Goal: Task Accomplishment & Management: Use online tool/utility

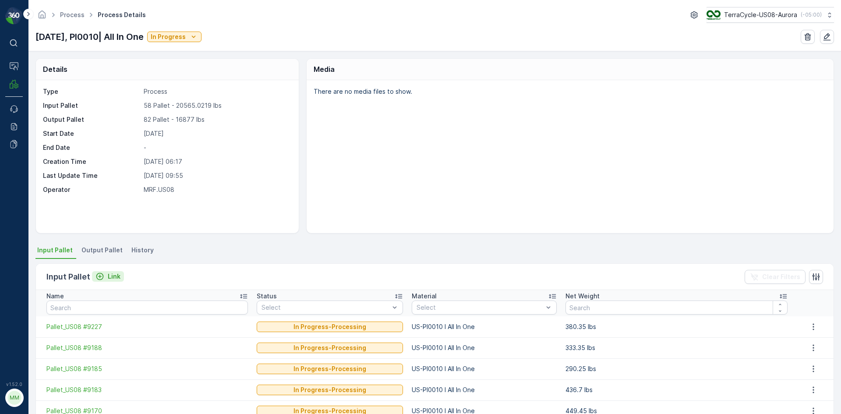
click at [102, 275] on icon "Link" at bounding box center [99, 276] width 9 height 9
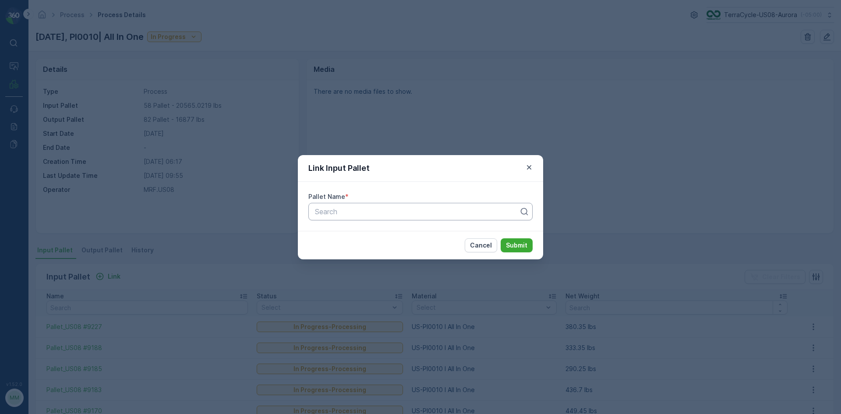
click at [344, 215] on div at bounding box center [417, 212] width 206 height 8
type input "8601"
click at [397, 237] on div "Pallet_US08 #8601" at bounding box center [421, 233] width 214 height 8
click at [522, 248] on p "Submit" at bounding box center [516, 245] width 21 height 9
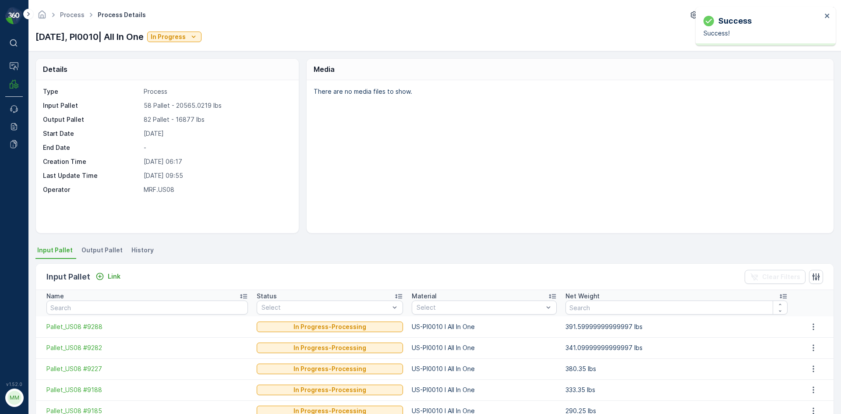
click at [88, 249] on span "Output Pallet" at bounding box center [101, 250] width 41 height 9
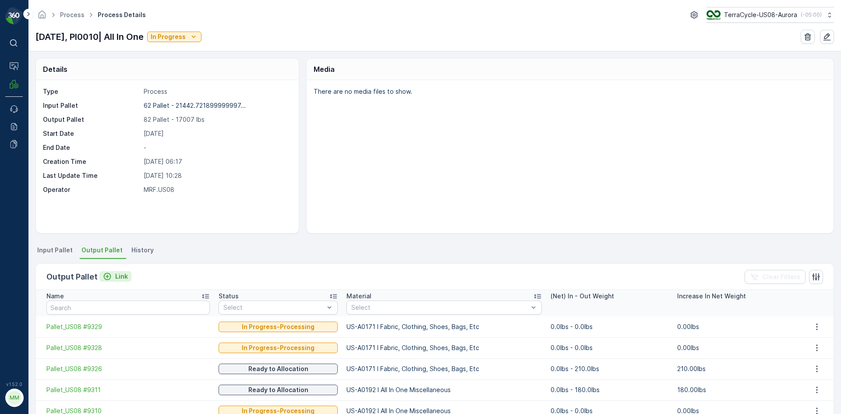
click at [121, 274] on p "Link" at bounding box center [121, 276] width 13 height 9
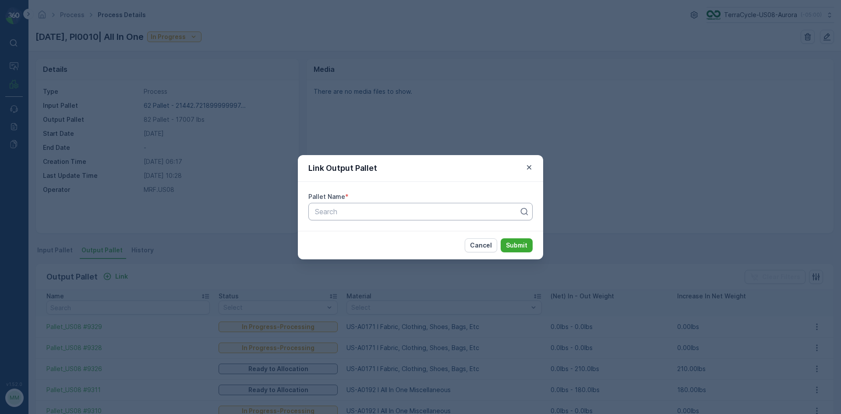
click at [333, 212] on div at bounding box center [417, 212] width 206 height 8
type input "9233"
click at [355, 234] on span "Pallet_US08 #9233" at bounding box center [345, 233] width 63 height 8
click at [515, 244] on p "Submit" at bounding box center [516, 245] width 21 height 9
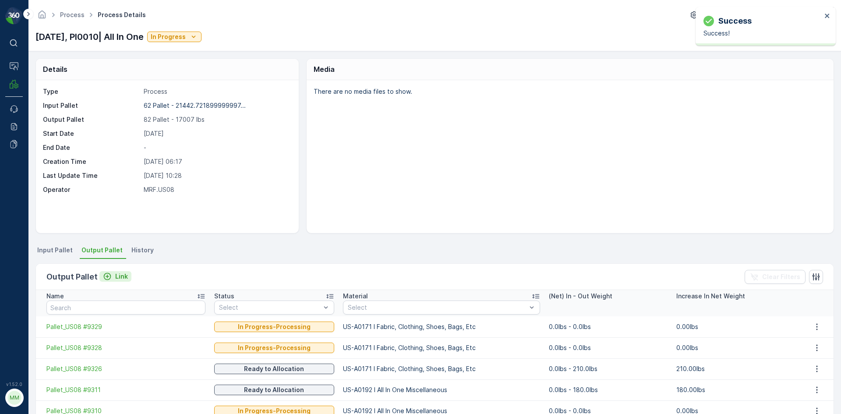
click at [115, 276] on p "Link" at bounding box center [121, 276] width 13 height 9
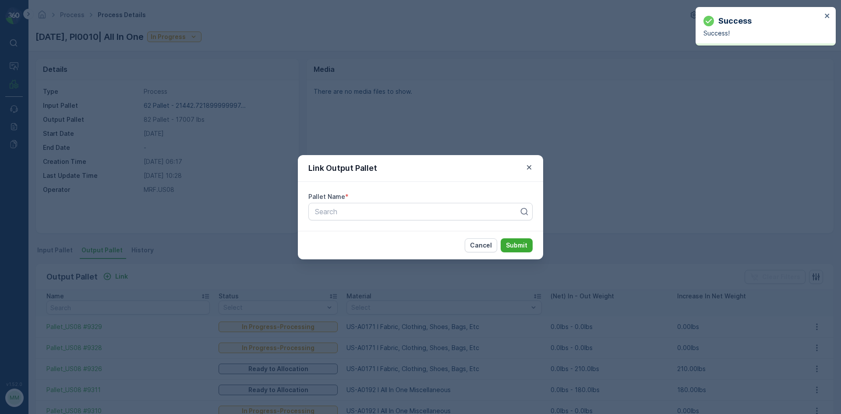
click at [349, 202] on div "Pallet Name * Search" at bounding box center [420, 206] width 245 height 49
click at [354, 208] on div at bounding box center [417, 212] width 206 height 8
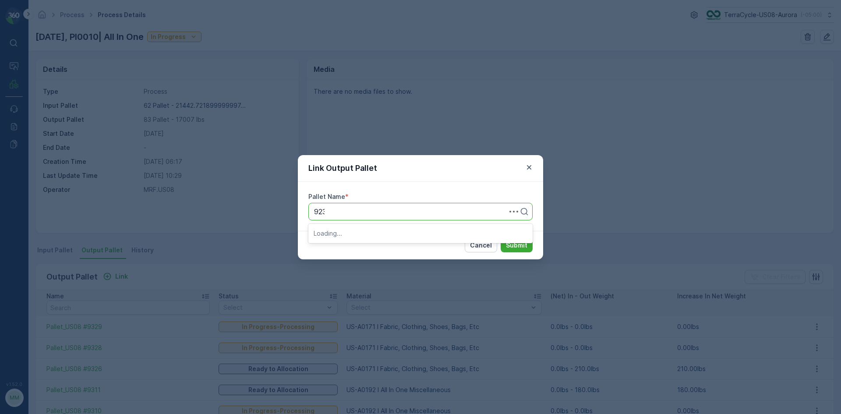
type input "9232"
click at [356, 245] on span "Pallet_US08 #9232" at bounding box center [345, 248] width 63 height 8
click at [509, 244] on p "Submit" at bounding box center [516, 245] width 21 height 9
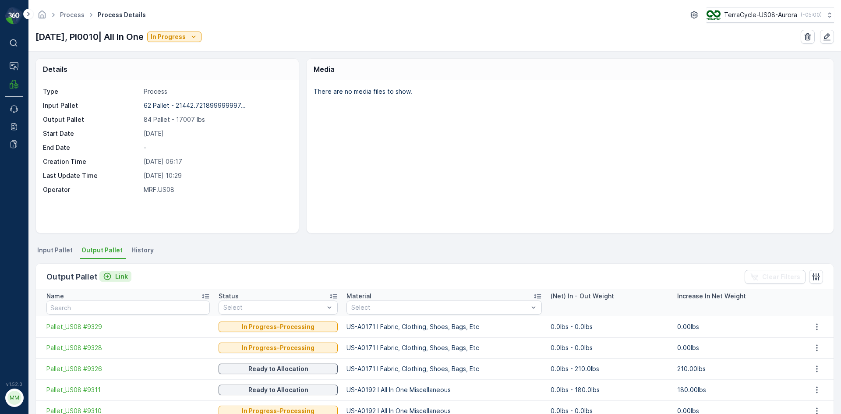
click at [119, 278] on p "Link" at bounding box center [121, 276] width 13 height 9
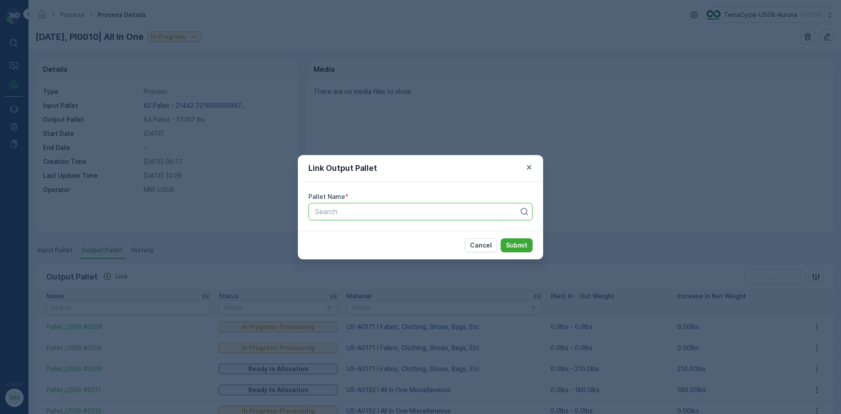
click at [388, 208] on div at bounding box center [417, 212] width 206 height 8
type input "9266"
click at [356, 234] on span "Pallet_US08 #9266" at bounding box center [345, 233] width 63 height 8
click at [512, 243] on p "Submit" at bounding box center [516, 245] width 21 height 9
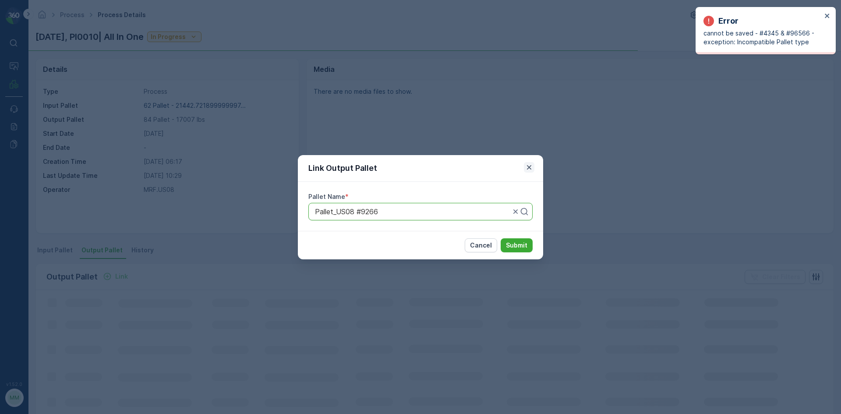
click at [526, 168] on icon "button" at bounding box center [529, 167] width 9 height 9
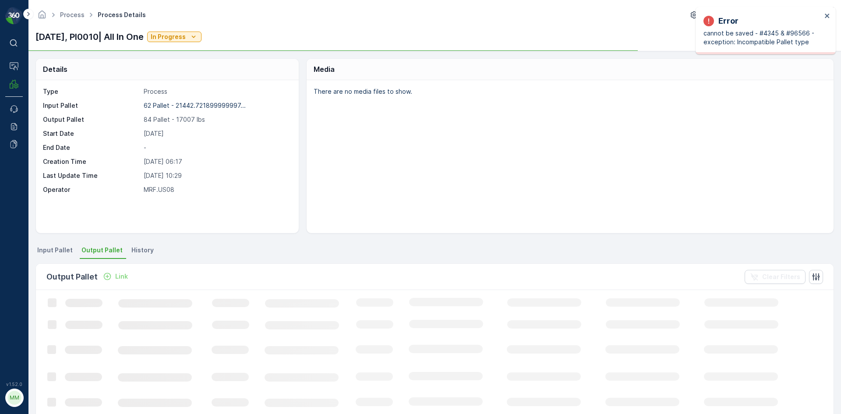
click at [60, 253] on li "Input Pallet" at bounding box center [55, 251] width 41 height 15
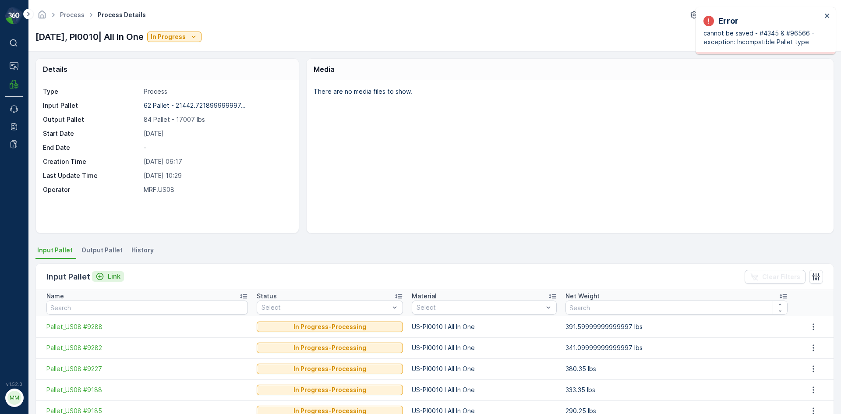
click at [110, 272] on p "Link" at bounding box center [114, 276] width 13 height 9
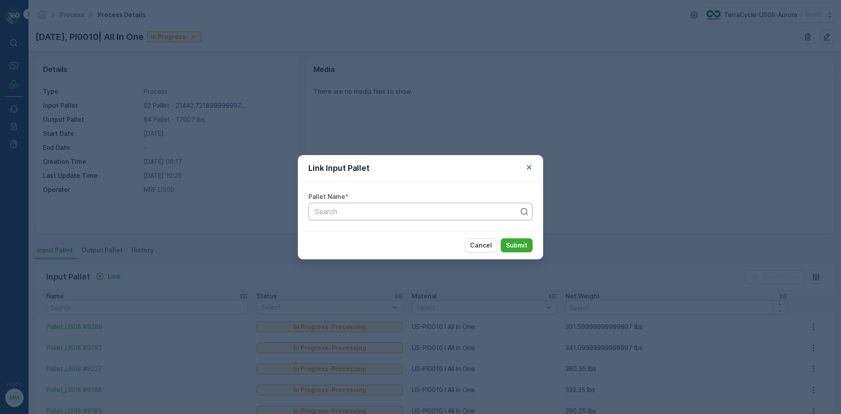
click at [358, 209] on div at bounding box center [417, 212] width 206 height 8
type input "9266"
click at [357, 237] on span "Pallet_US08 #9266" at bounding box center [345, 233] width 63 height 8
click at [508, 244] on p "Submit" at bounding box center [516, 245] width 21 height 9
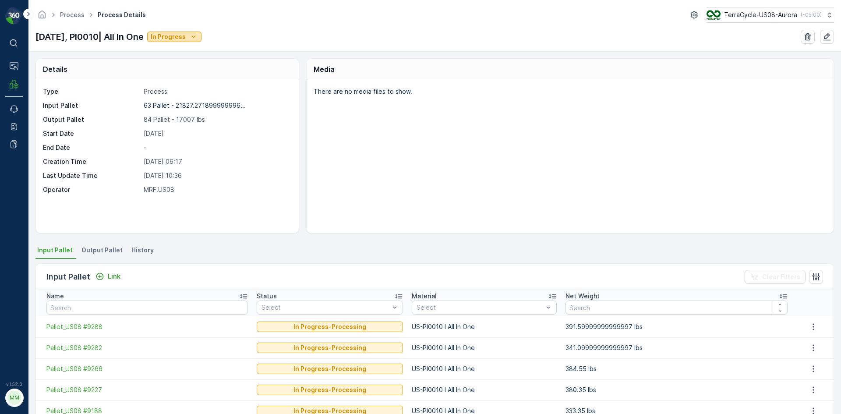
drag, startPoint x: 181, startPoint y: 37, endPoint x: 186, endPoint y: 37, distance: 4.8
click at [186, 37] on p "In Progress" at bounding box center [168, 36] width 35 height 9
click at [274, 18] on div "Process Process Details TerraCycle-US08-Aurora ( -05:00 )" at bounding box center [434, 15] width 798 height 16
click at [103, 276] on icon "Link" at bounding box center [99, 276] width 9 height 9
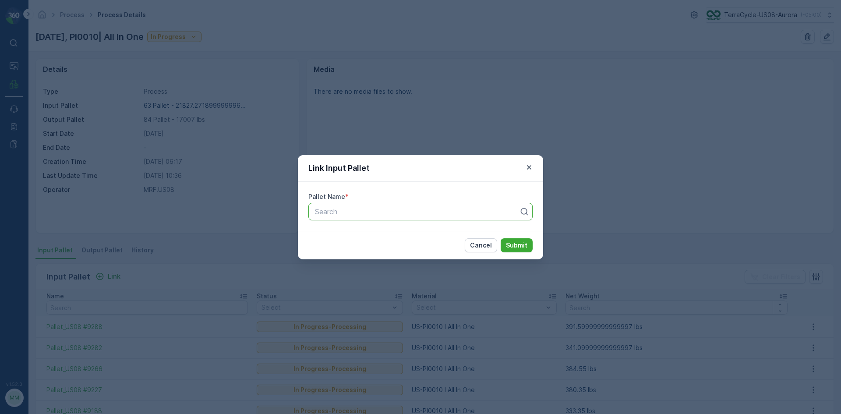
click at [414, 213] on div at bounding box center [417, 212] width 206 height 8
type input "9312"
click at [528, 166] on icon "button" at bounding box center [529, 167] width 9 height 9
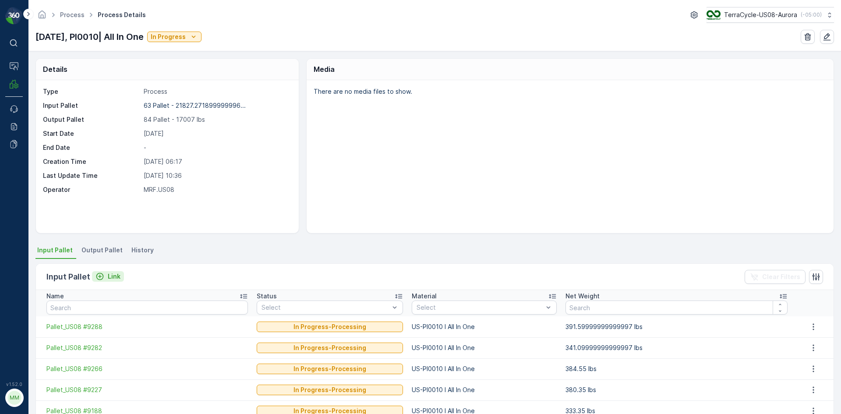
click at [103, 276] on icon "Link" at bounding box center [99, 276] width 9 height 9
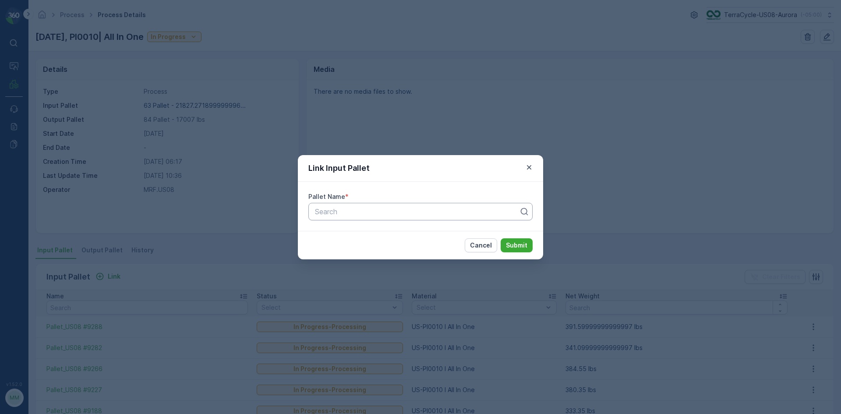
click at [360, 210] on div at bounding box center [417, 212] width 206 height 8
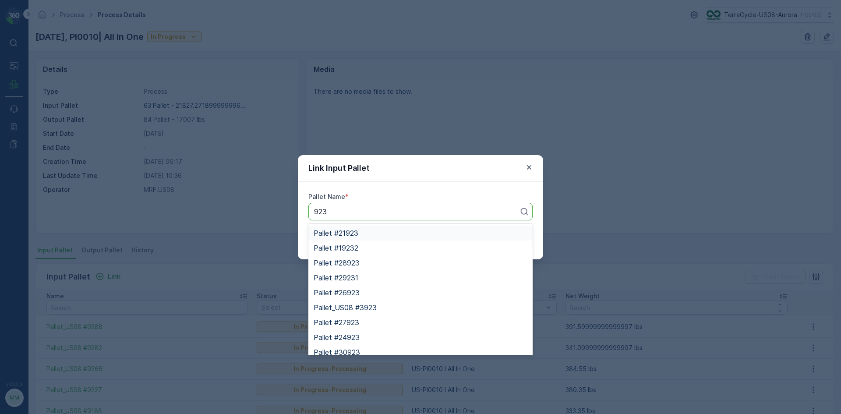
type input "9231"
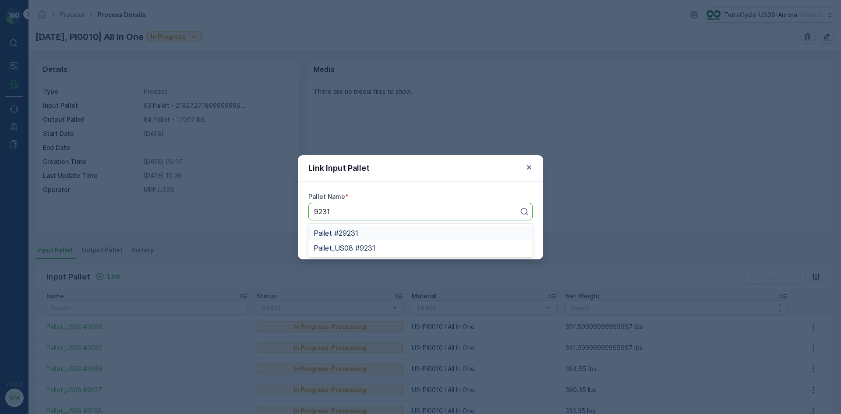
click at [345, 230] on span "Pallet #29231" at bounding box center [336, 233] width 45 height 8
click at [520, 247] on p "Submit" at bounding box center [516, 245] width 21 height 9
click at [387, 217] on div "Pallet #29231" at bounding box center [420, 212] width 224 height 18
click at [371, 211] on div at bounding box center [412, 212] width 197 height 8
click at [349, 214] on div at bounding box center [412, 212] width 197 height 8
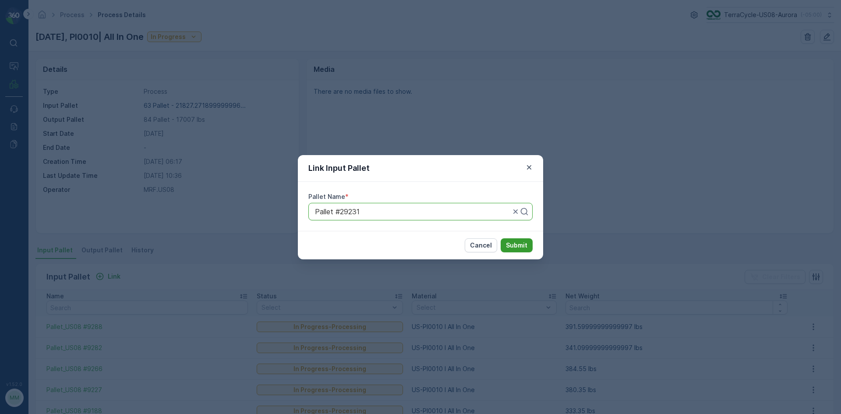
click at [514, 242] on p "Submit" at bounding box center [516, 245] width 21 height 9
click at [533, 165] on icon "button" at bounding box center [529, 167] width 9 height 9
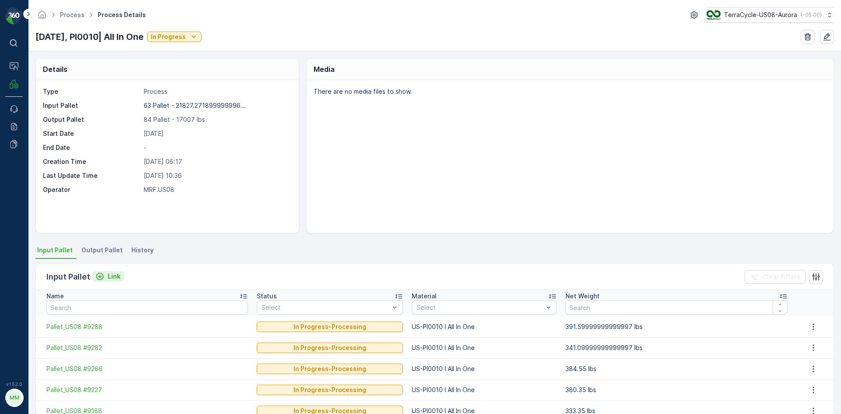
click at [103, 277] on icon "Link" at bounding box center [99, 276] width 9 height 9
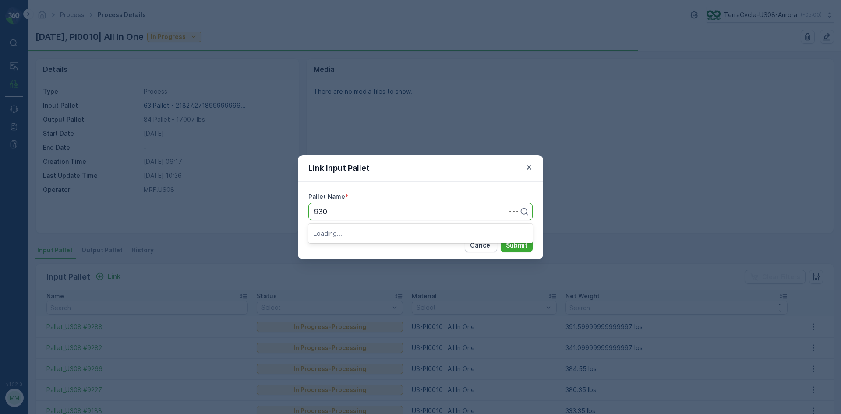
type input "9307"
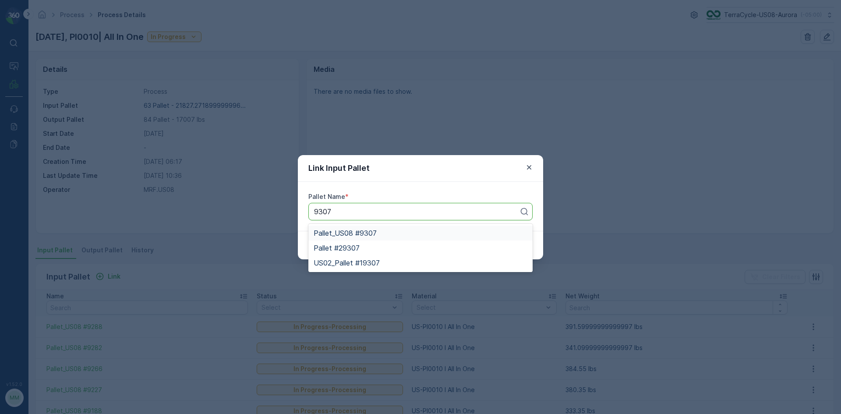
click at [366, 235] on span "Pallet_US08 #9307" at bounding box center [345, 233] width 63 height 8
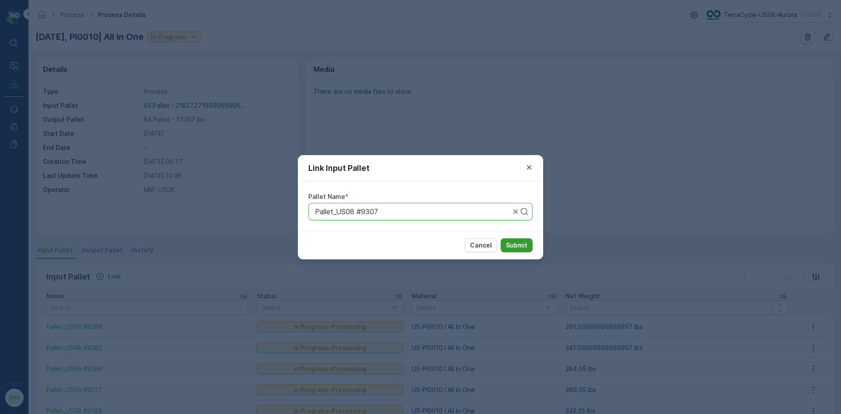
click at [520, 246] on p "Submit" at bounding box center [516, 245] width 21 height 9
click at [531, 165] on icon "button" at bounding box center [529, 167] width 9 height 9
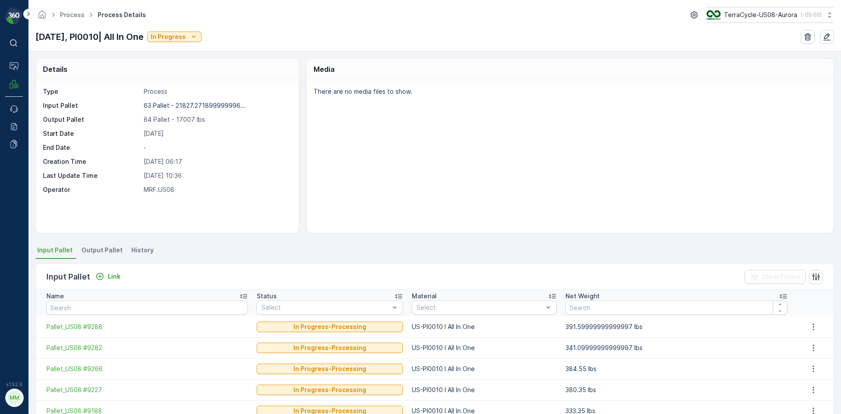
click at [106, 251] on span "Output Pallet" at bounding box center [101, 250] width 41 height 9
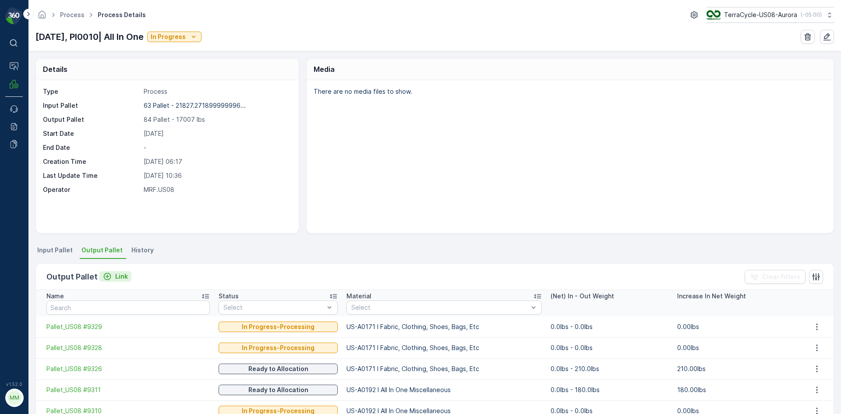
click at [108, 278] on icon "Link" at bounding box center [107, 276] width 9 height 9
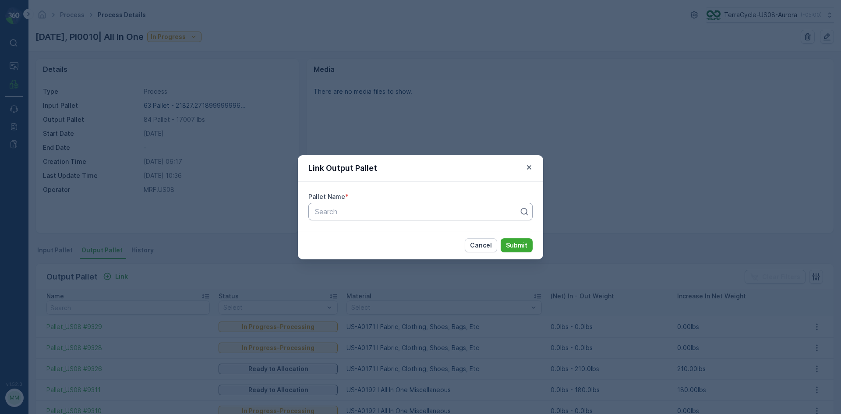
click at [365, 218] on div "Search" at bounding box center [420, 212] width 224 height 18
type input "9307"
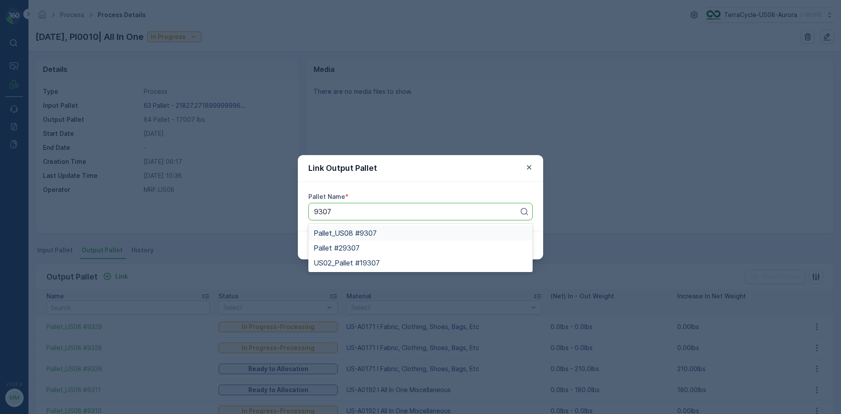
click at [371, 231] on span "Pallet_US08 #9307" at bounding box center [345, 233] width 63 height 8
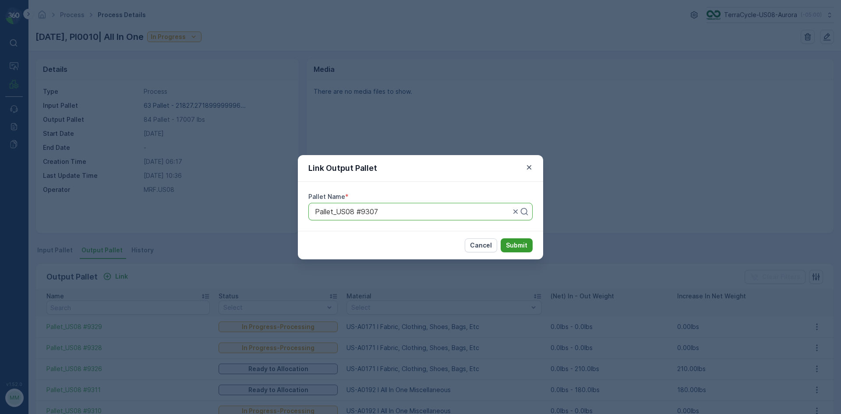
click at [525, 244] on p "Submit" at bounding box center [516, 245] width 21 height 9
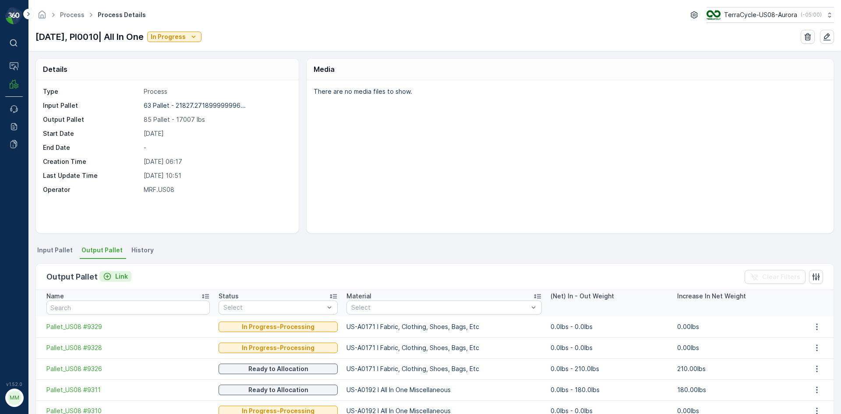
click at [111, 276] on div "Link" at bounding box center [115, 276] width 25 height 9
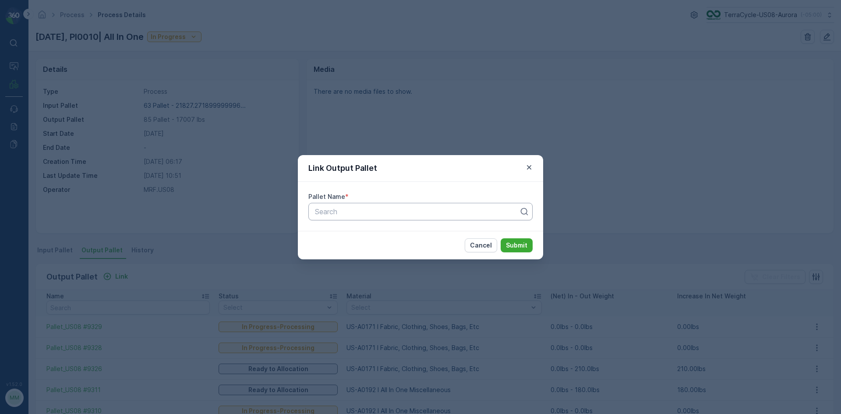
click at [356, 214] on div at bounding box center [417, 212] width 206 height 8
type input "9231"
click at [367, 247] on span "Pallet_US08 #9231" at bounding box center [345, 248] width 62 height 8
click at [513, 243] on p "Submit" at bounding box center [516, 245] width 21 height 9
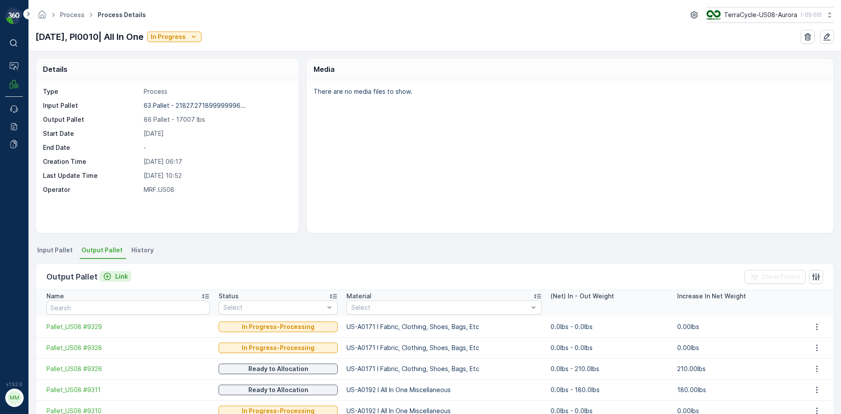
click at [117, 273] on p "Link" at bounding box center [121, 276] width 13 height 9
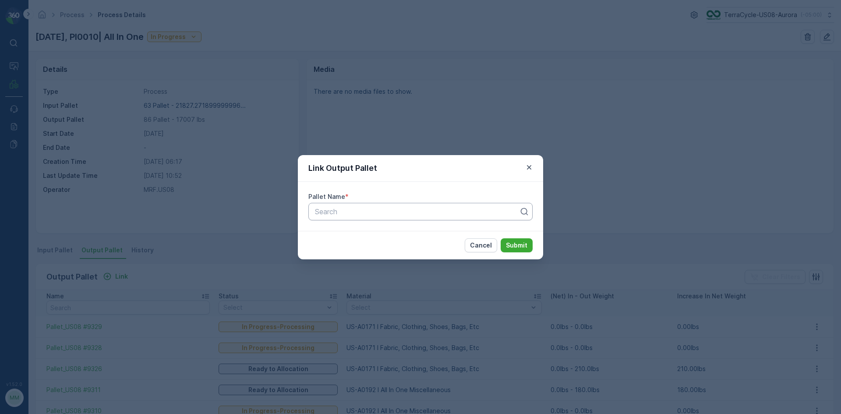
click at [385, 218] on div "Search" at bounding box center [420, 212] width 224 height 18
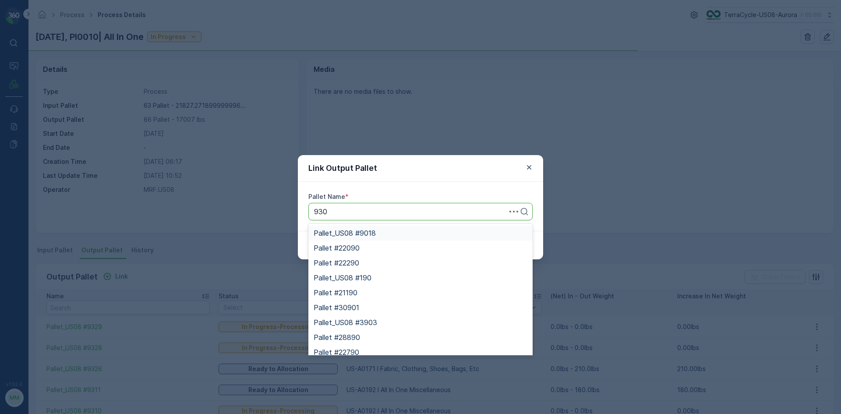
type input "9306"
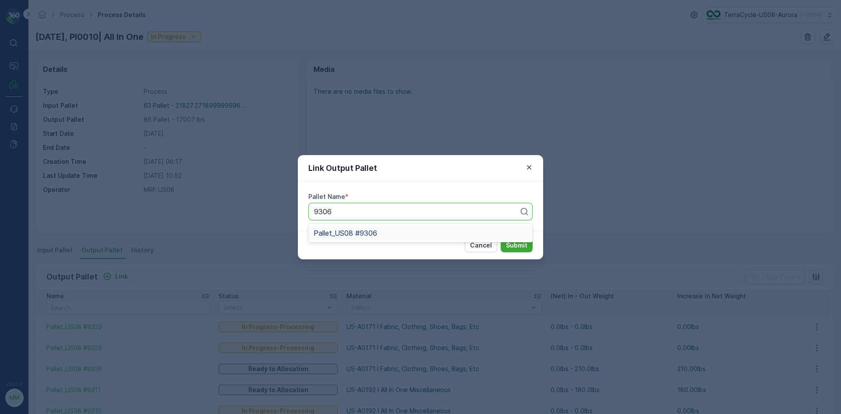
click at [388, 232] on div "Pallet_US08 #9306" at bounding box center [421, 233] width 214 height 8
click at [527, 249] on button "Submit" at bounding box center [517, 245] width 32 height 14
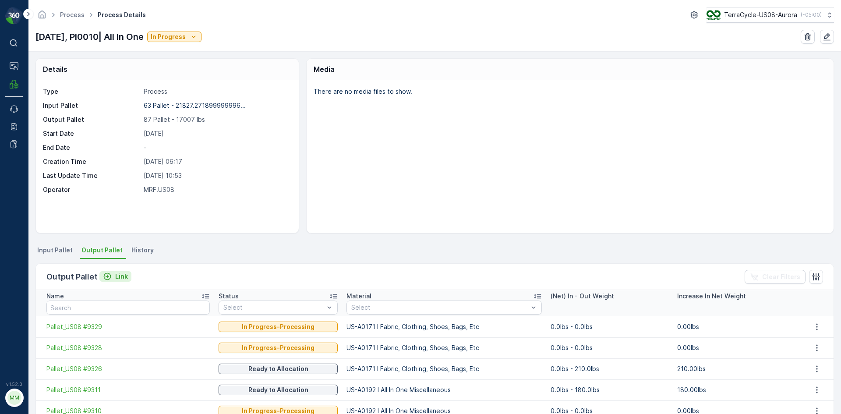
click at [105, 277] on icon "Link" at bounding box center [107, 276] width 9 height 9
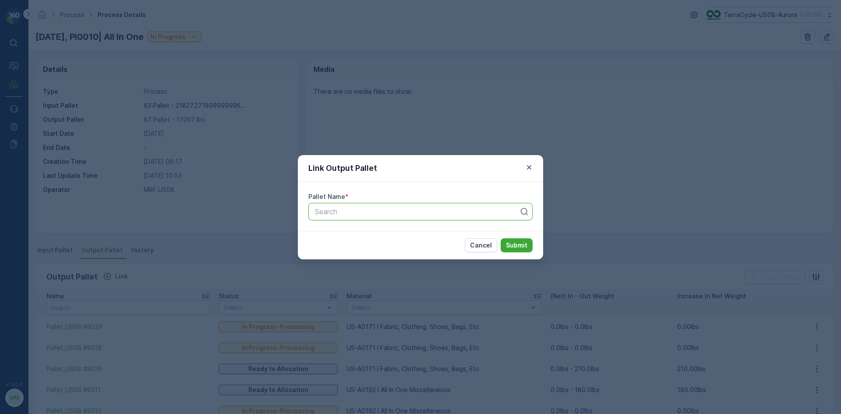
click at [375, 215] on div at bounding box center [417, 212] width 206 height 8
type input "9301"
click at [377, 235] on div "Pallet_US08 #9301" at bounding box center [421, 233] width 214 height 8
click at [526, 244] on p "Submit" at bounding box center [516, 245] width 21 height 9
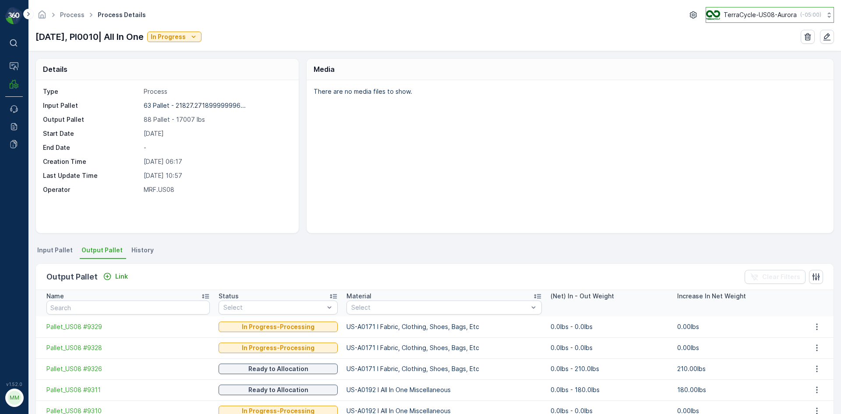
click at [709, 13] on img at bounding box center [713, 15] width 14 height 10
click at [709, 12] on img at bounding box center [713, 15] width 14 height 10
click at [710, 12] on img at bounding box center [713, 15] width 14 height 10
